Goal: Navigation & Orientation: Find specific page/section

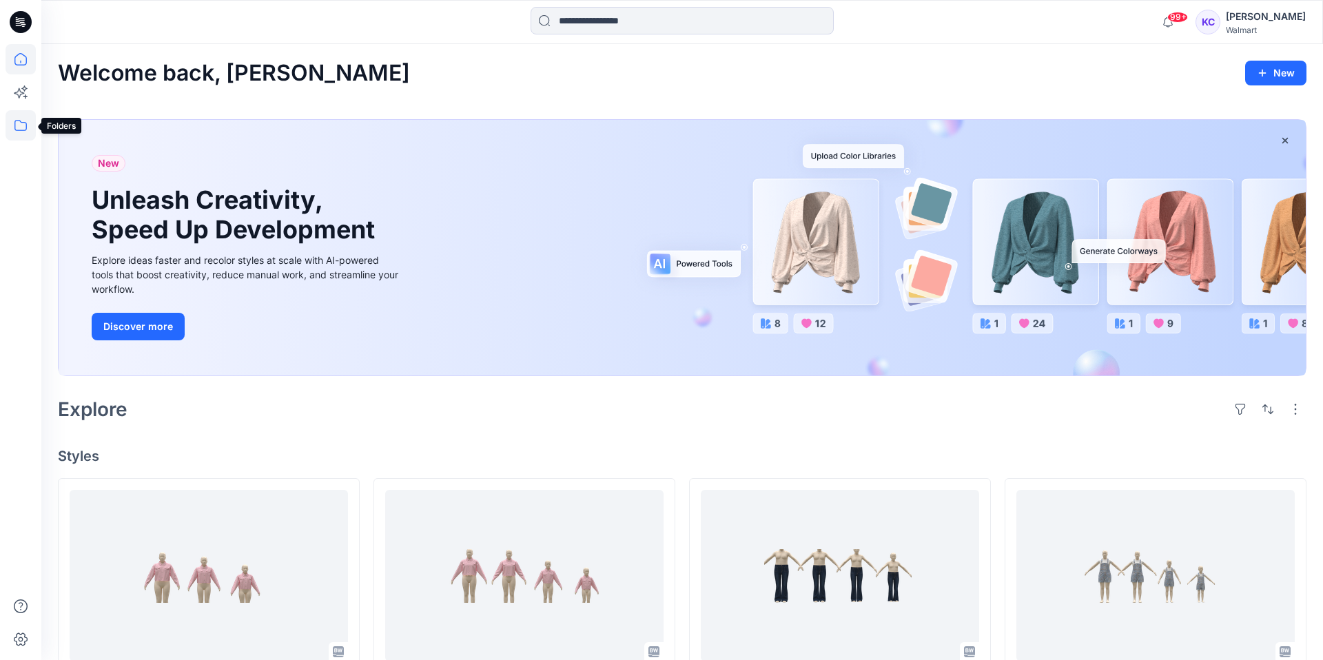
click at [19, 121] on icon at bounding box center [21, 125] width 30 height 30
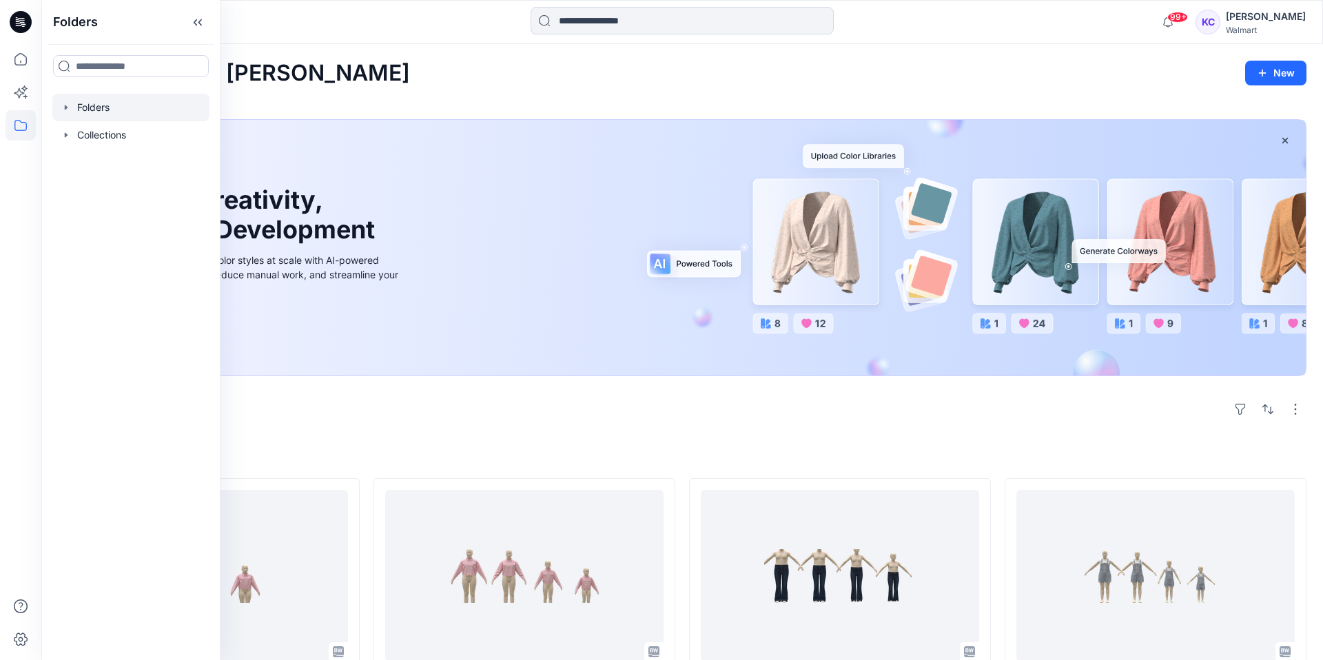
click at [99, 107] on div at bounding box center [130, 108] width 157 height 28
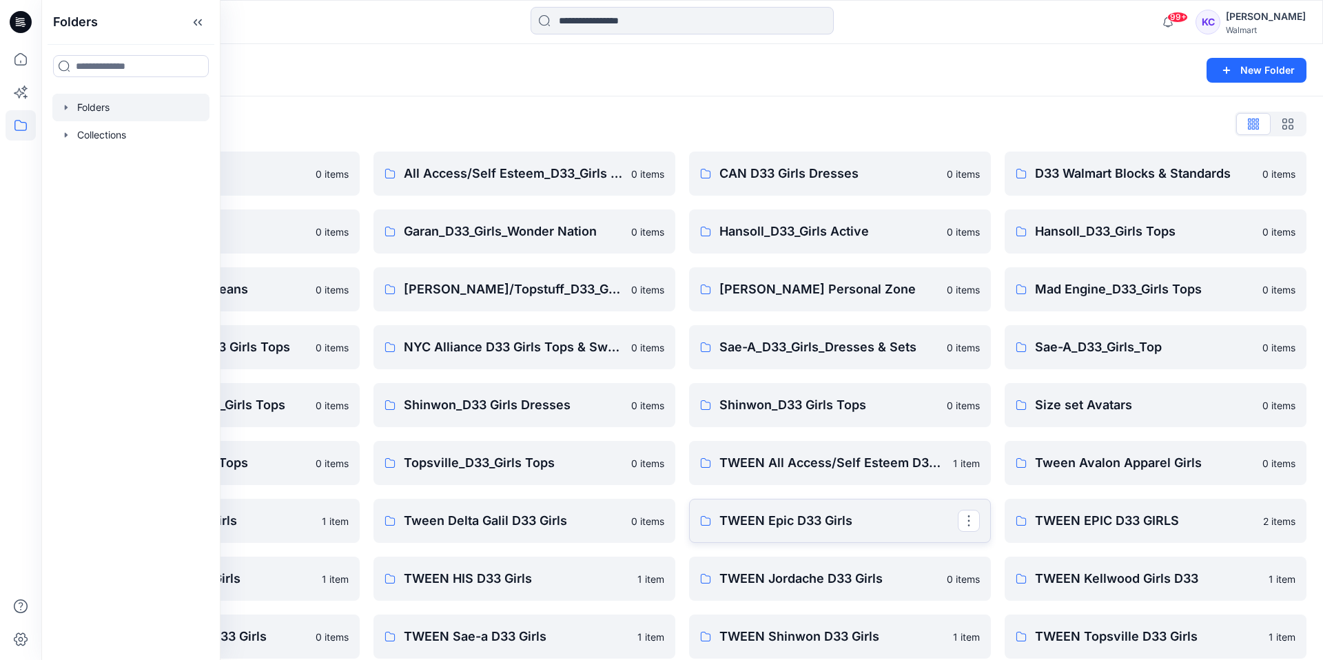
scroll to position [8, 0]
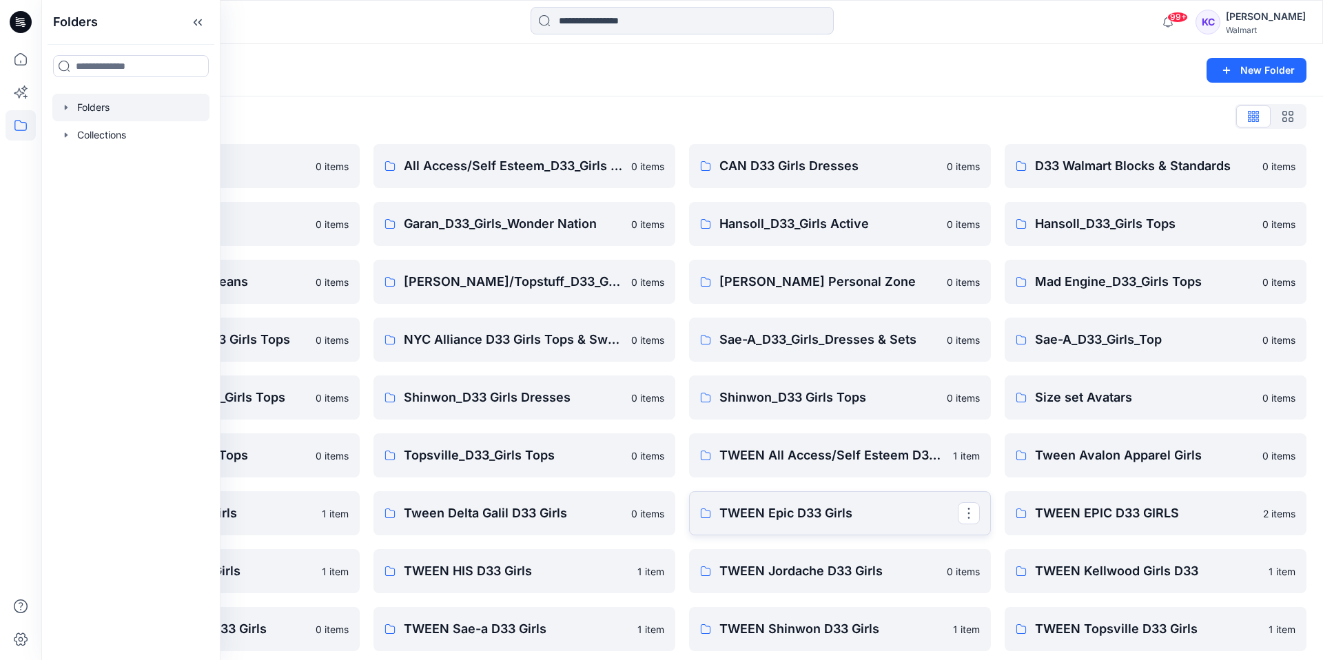
click at [757, 524] on link "TWEEN Epic D33 Girls" at bounding box center [840, 513] width 302 height 44
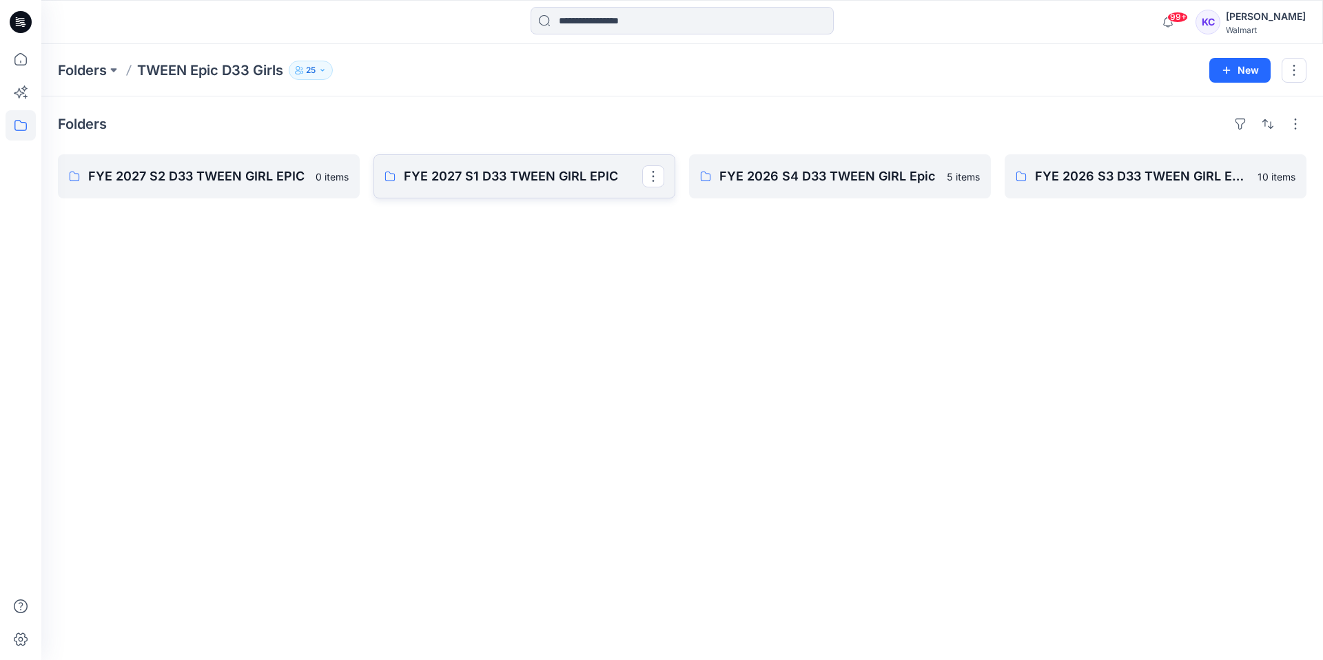
click at [481, 176] on p "FYE 2027 S1 D33 TWEEN GIRL EPIC" at bounding box center [523, 176] width 238 height 19
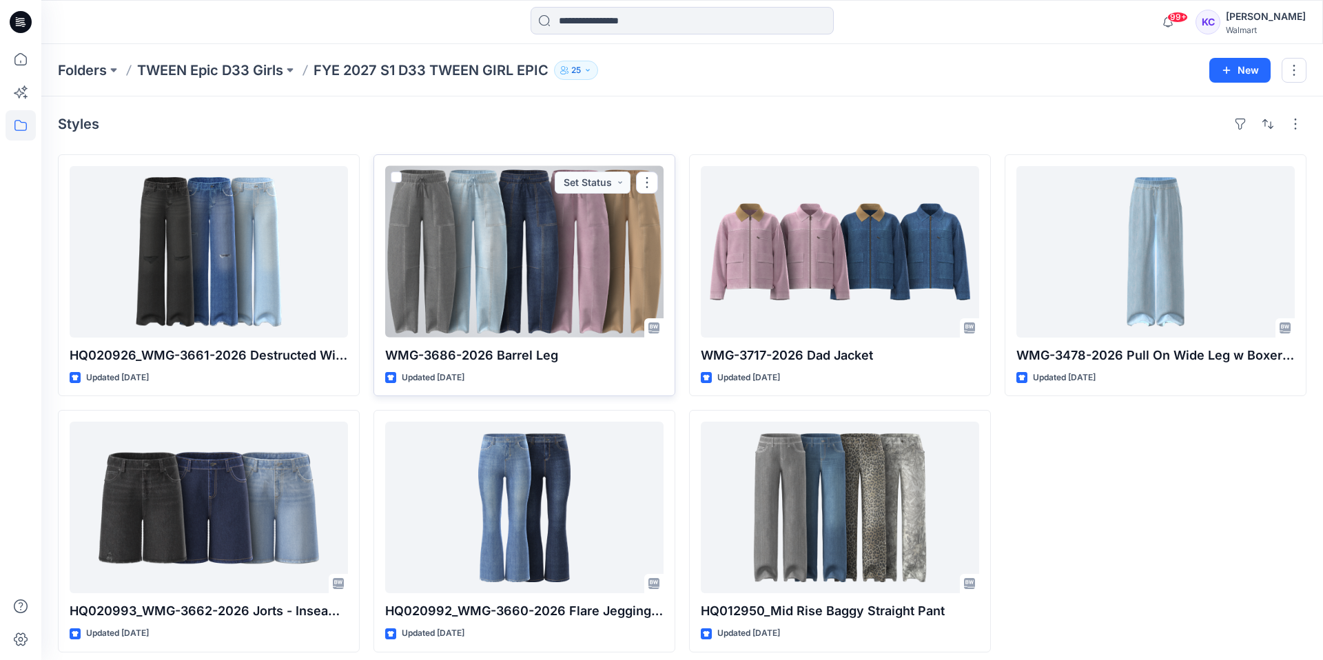
click at [559, 322] on div at bounding box center [524, 252] width 278 height 172
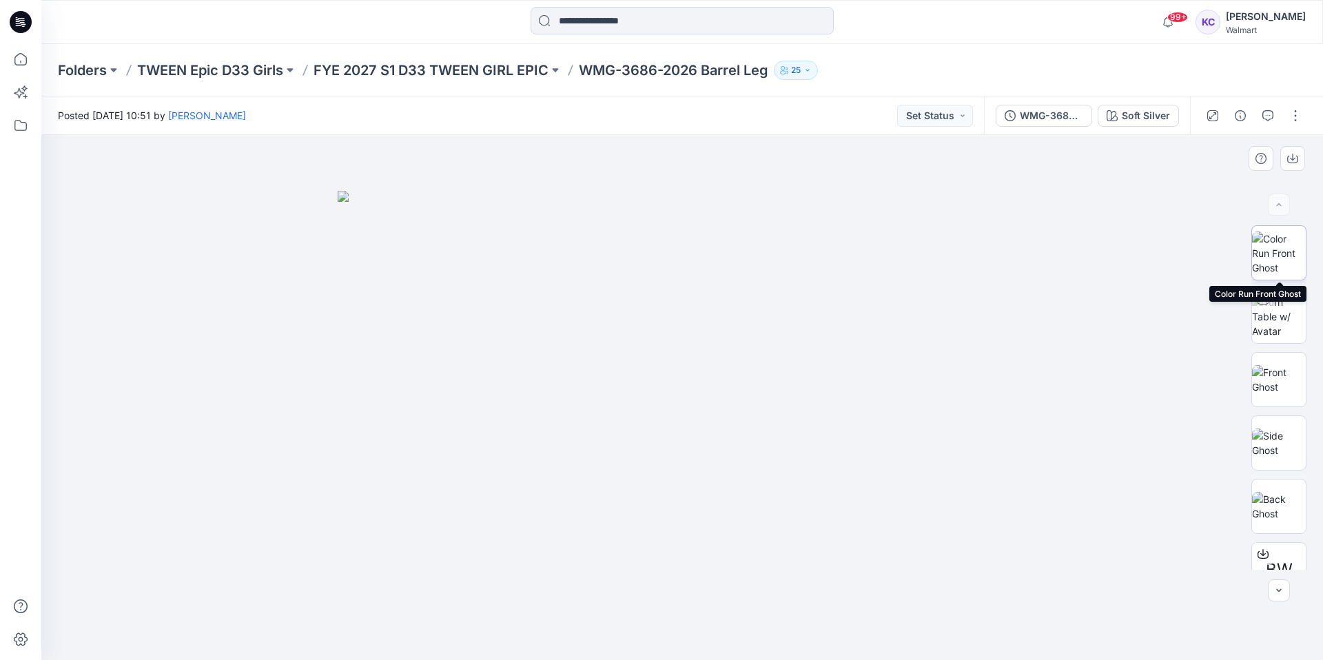
click at [1287, 242] on img at bounding box center [1279, 253] width 54 height 43
